Goal: Navigation & Orientation: Find specific page/section

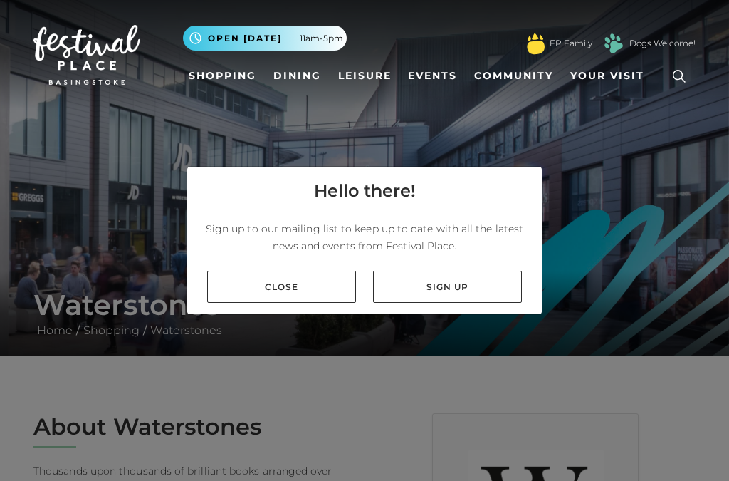
click at [298, 303] on link "Close" at bounding box center [281, 287] width 149 height 32
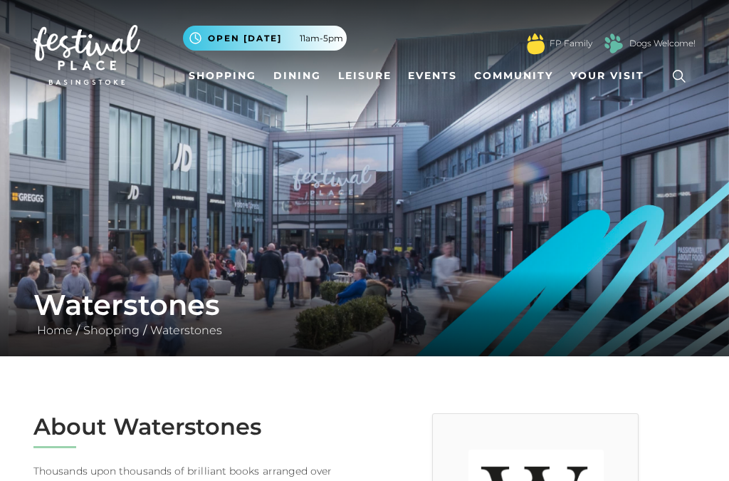
click at [235, 71] on link "Shopping" at bounding box center [222, 76] width 79 height 26
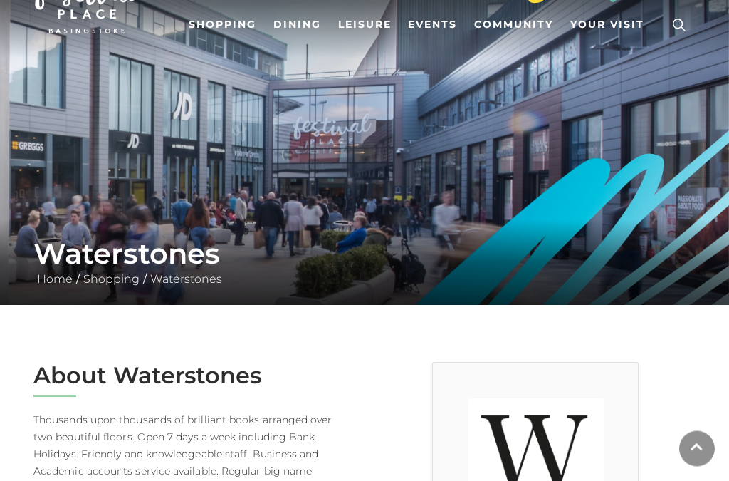
scroll to position [63, 0]
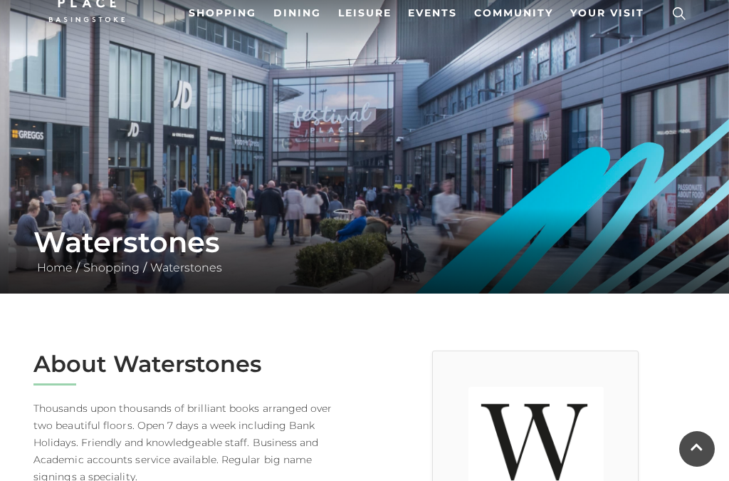
click at [58, 262] on link "Home" at bounding box center [54, 268] width 43 height 14
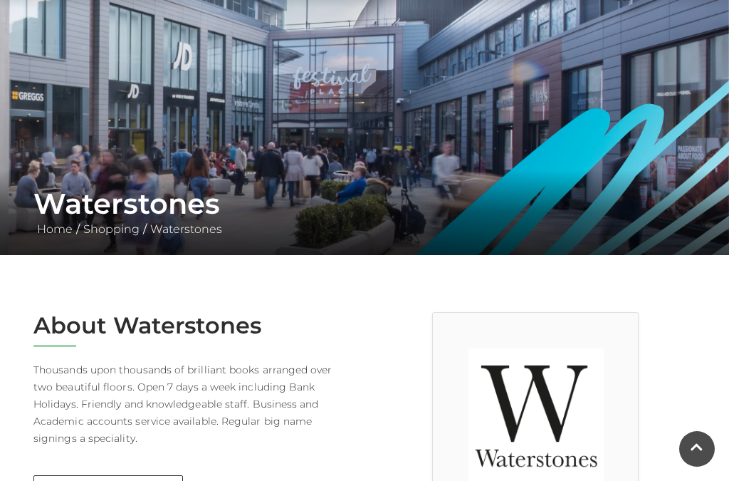
click at [194, 230] on link "Waterstones" at bounding box center [186, 229] width 79 height 14
